Goal: Find specific page/section: Find specific page/section

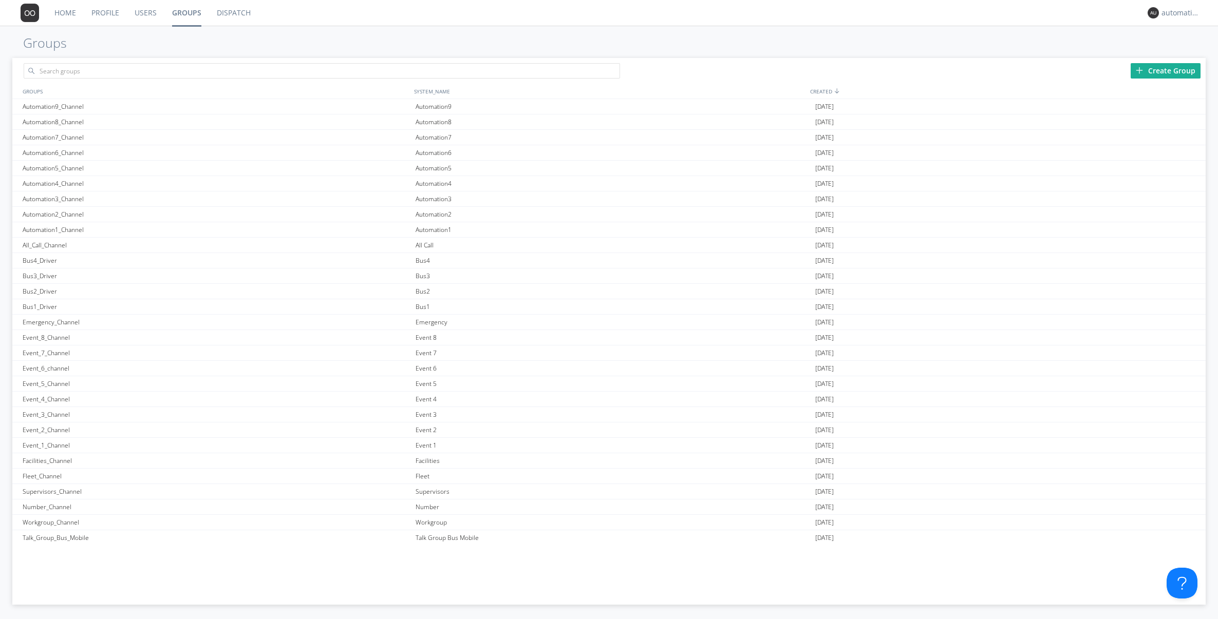
click at [99, 14] on link "Profile" at bounding box center [105, 13] width 43 height 26
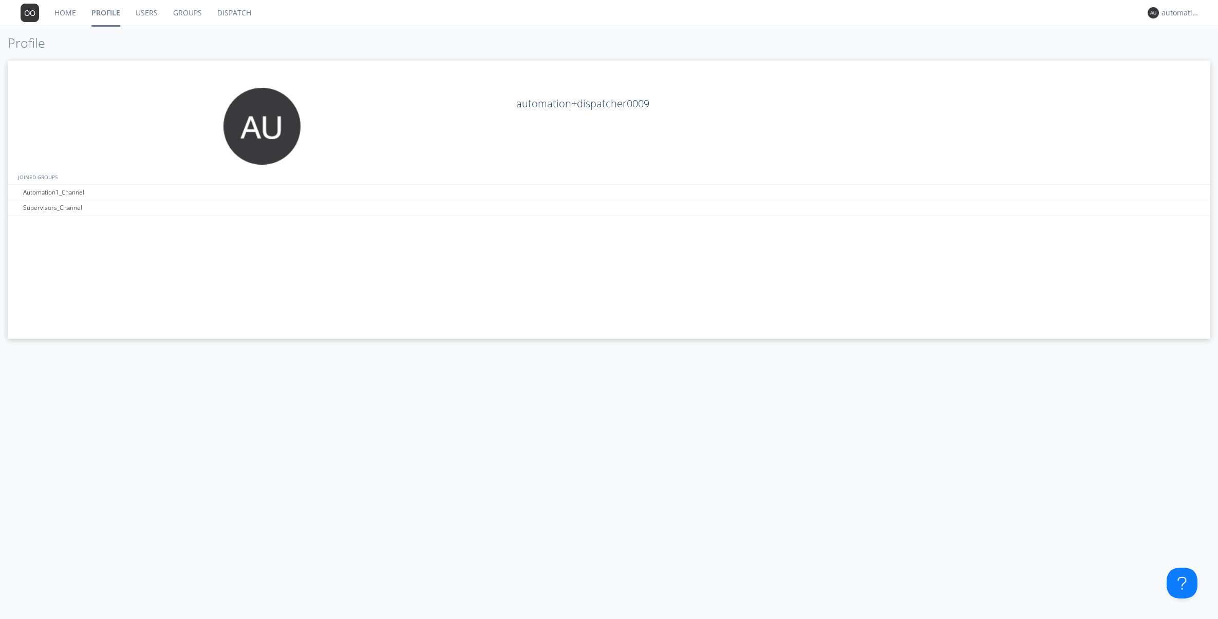
click at [185, 16] on link "Groups" at bounding box center [187, 13] width 44 height 26
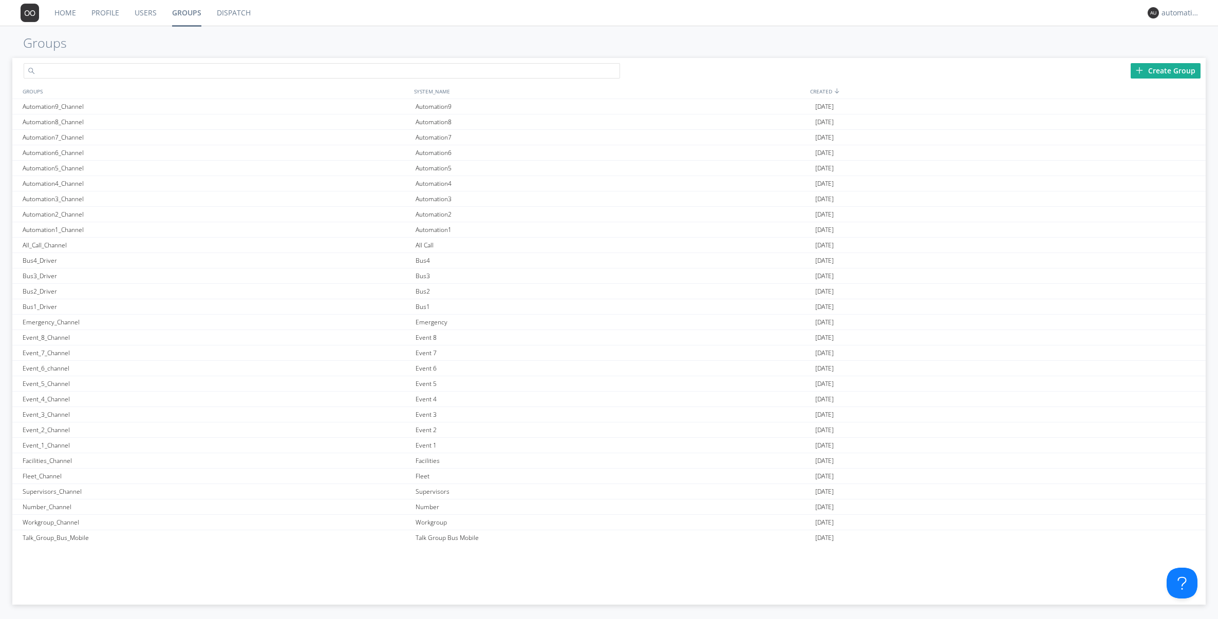
click at [172, 69] on input "text" at bounding box center [322, 70] width 597 height 15
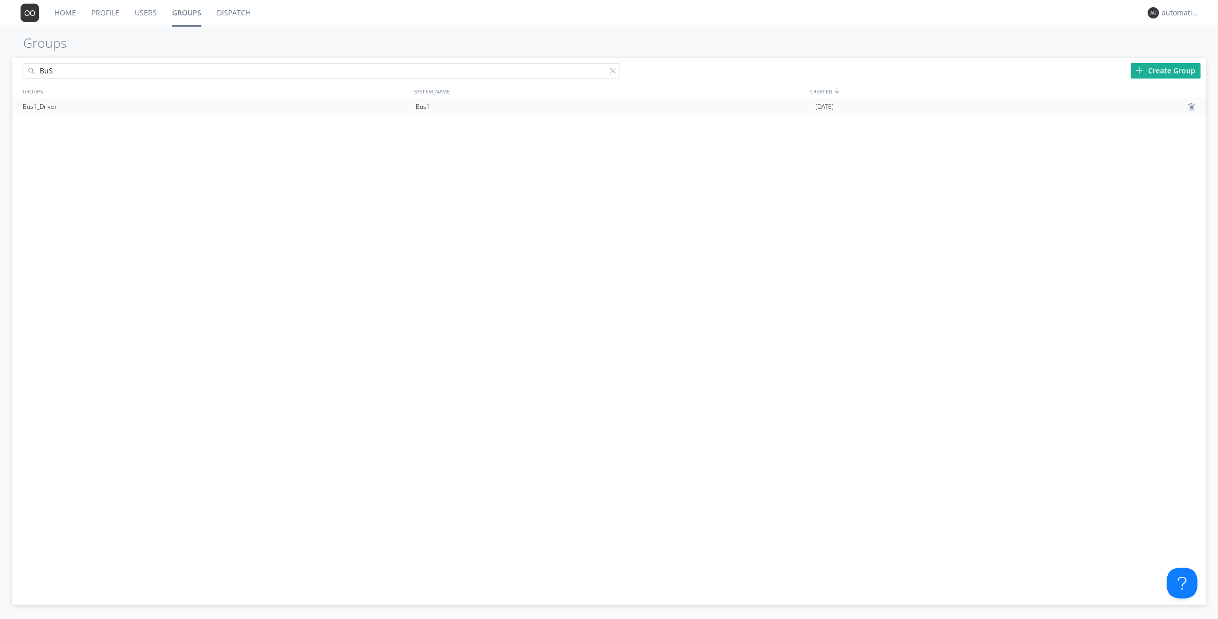
type input "BuS"
click at [115, 111] on div "Bus1_Driver" at bounding box center [216, 106] width 393 height 15
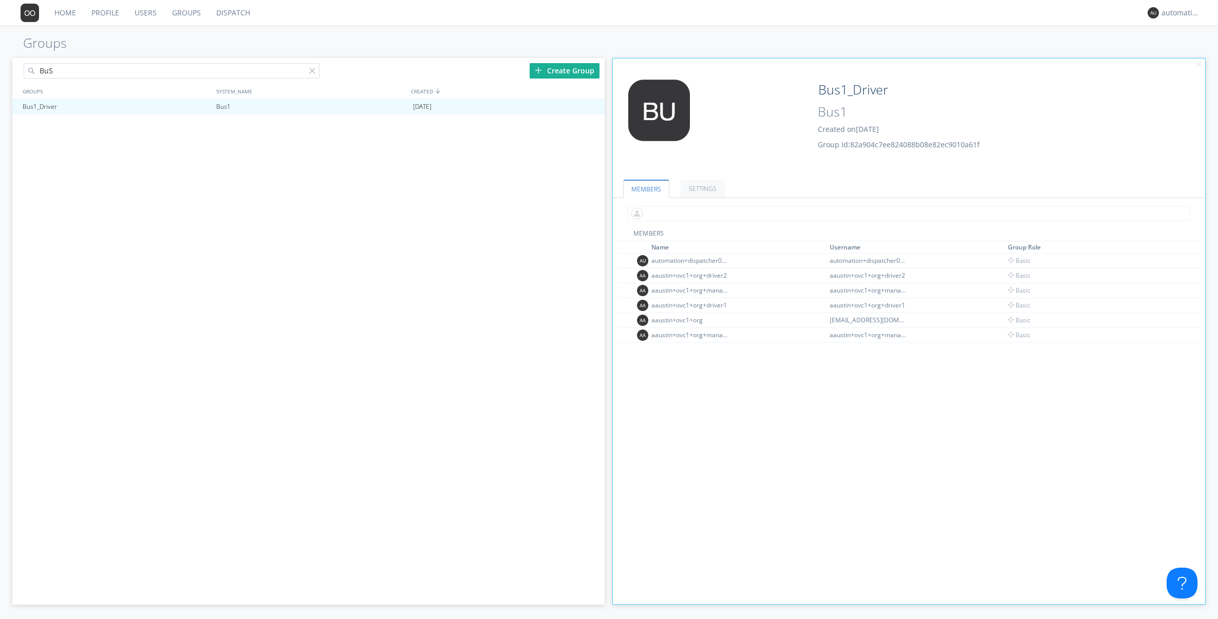
click at [705, 214] on input "text" at bounding box center [909, 213] width 563 height 15
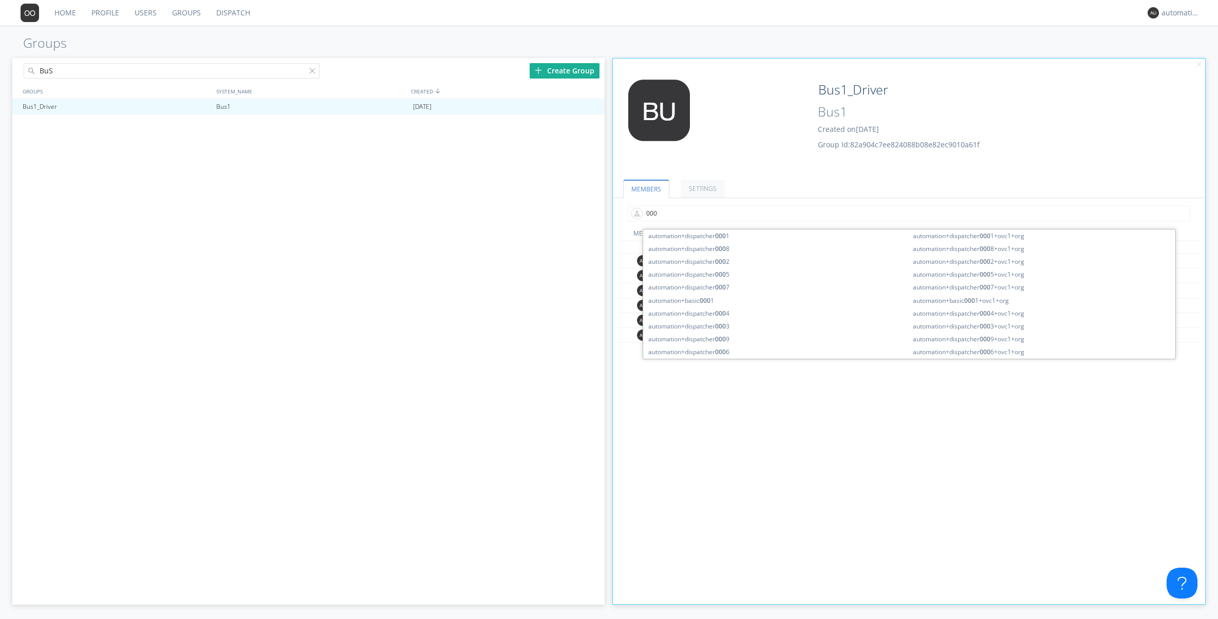
type input "0009"
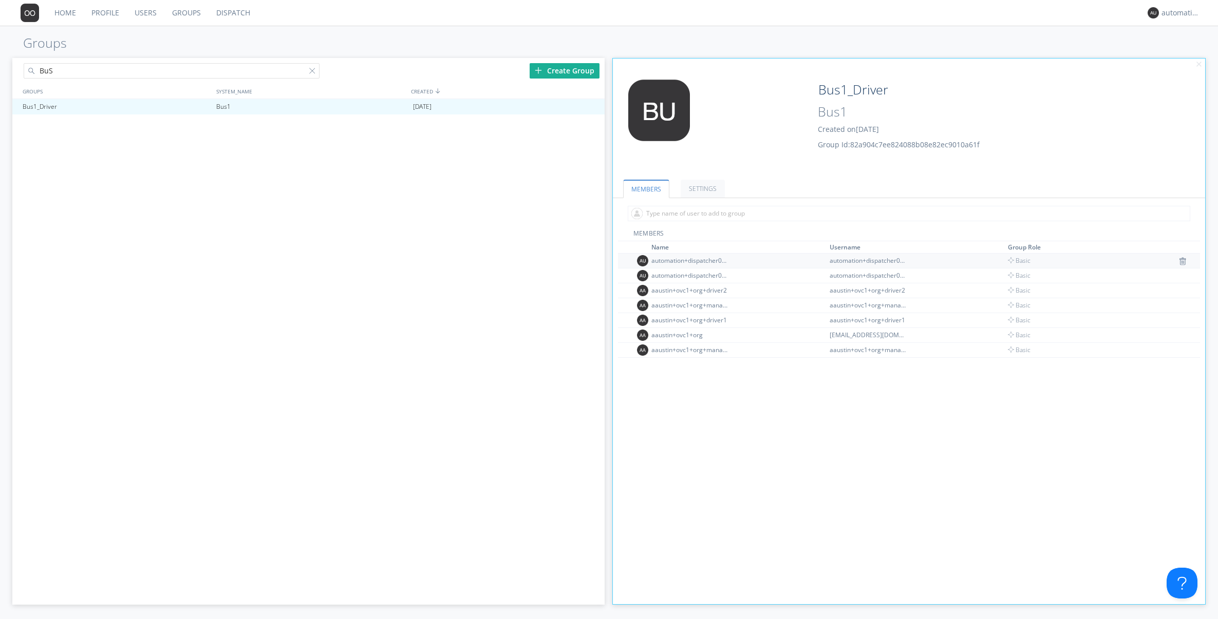
click at [773, 261] on td "automation+dispatcher0010" at bounding box center [739, 260] width 178 height 15
click at [727, 278] on div "automation+dispatcher0009" at bounding box center [689, 275] width 77 height 9
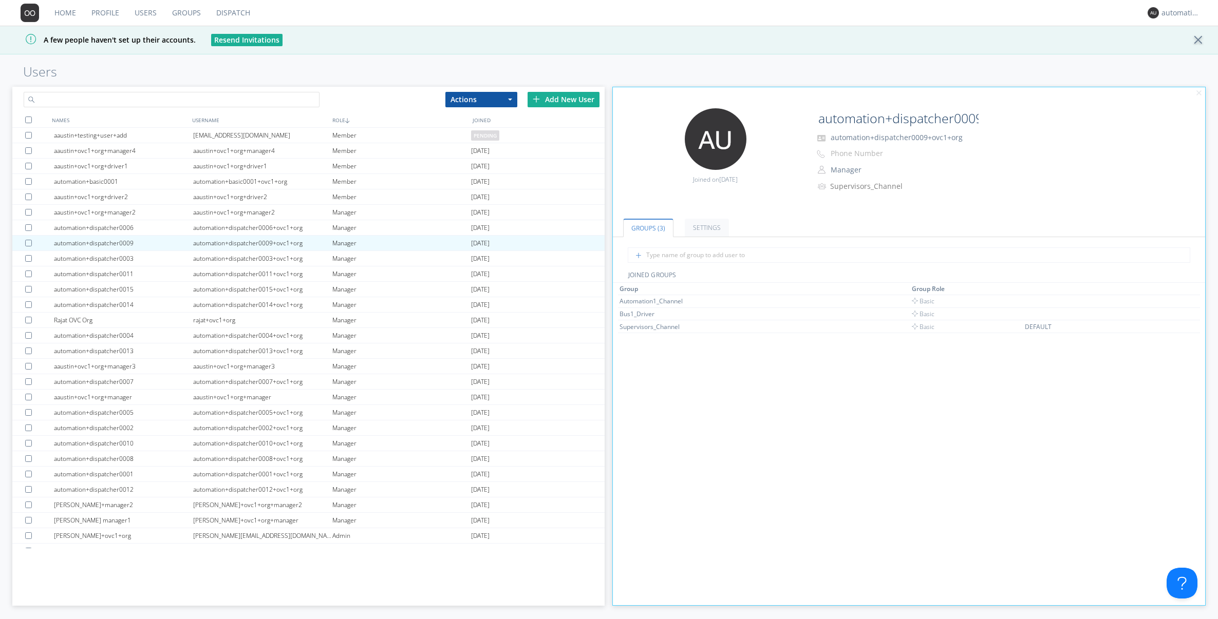
click at [117, 100] on input "text" at bounding box center [172, 99] width 296 height 15
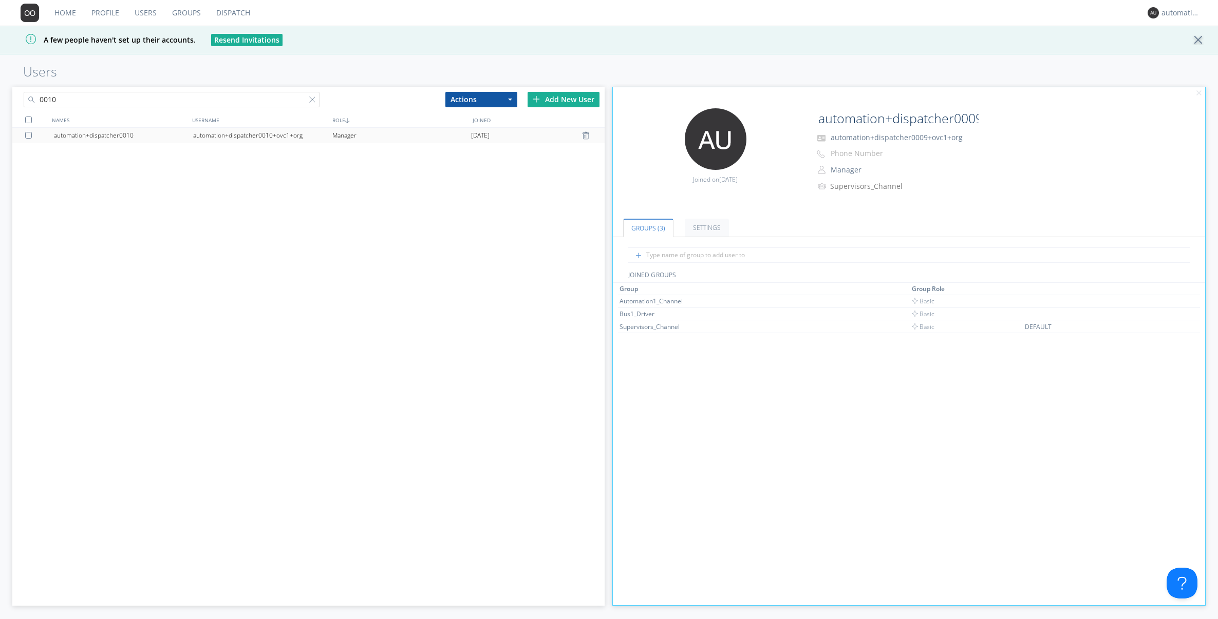
type input "0010"
click at [161, 131] on div "automation+dispatcher0010" at bounding box center [123, 135] width 139 height 15
